Goal: Information Seeking & Learning: Learn about a topic

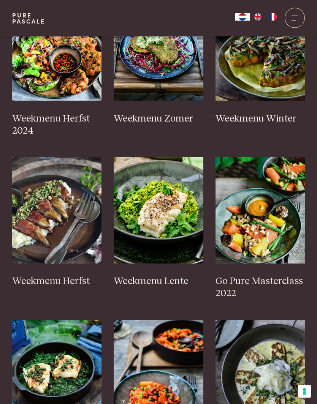
scroll to position [293, 0]
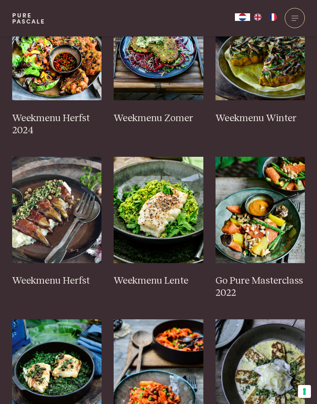
click at [161, 82] on img at bounding box center [158, 47] width 90 height 106
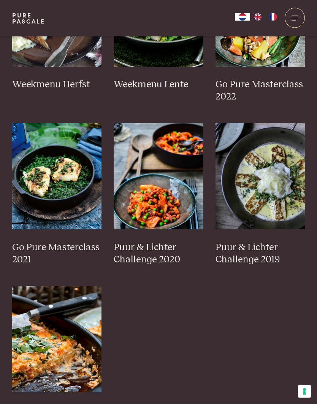
scroll to position [489, 0]
click at [269, 182] on img at bounding box center [260, 176] width 90 height 106
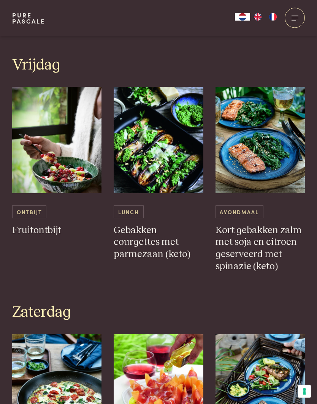
scroll to position [1237, 0]
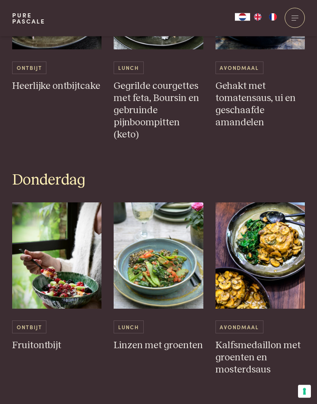
scroll to position [956, 0]
click at [174, 339] on h3 "Linzen met groenten" at bounding box center [158, 345] width 90 height 12
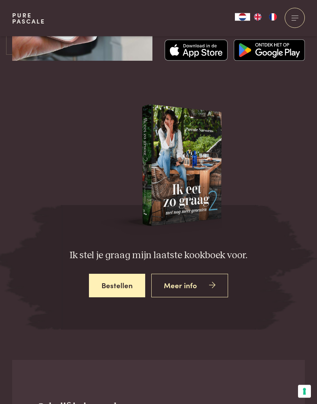
scroll to position [2135, 0]
